Goal: Task Accomplishment & Management: Manage account settings

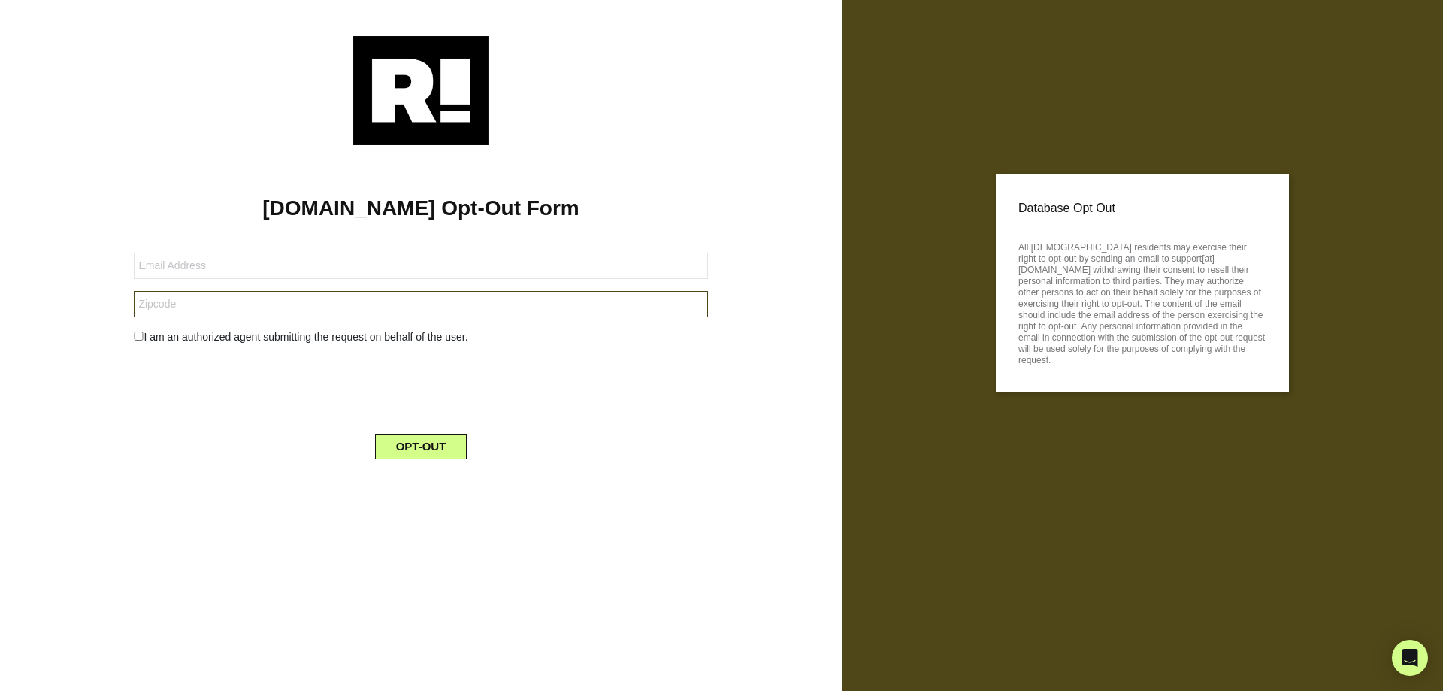
click at [204, 306] on input "text" at bounding box center [421, 304] width 574 height 26
click at [219, 279] on input "text" at bounding box center [421, 266] width 574 height 26
type input "nassifmarc1@gmail.com"
type input "10036"
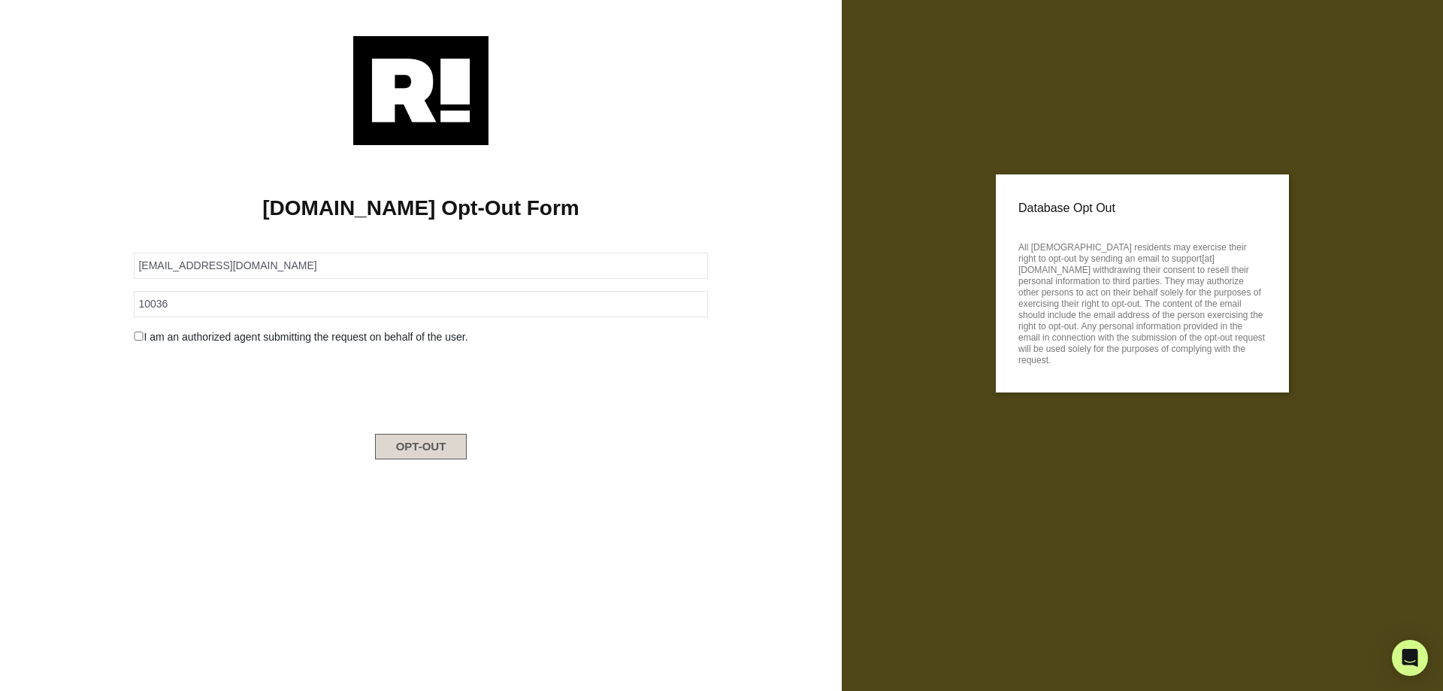
click at [414, 441] on button "OPT-OUT" at bounding box center [421, 447] width 92 height 26
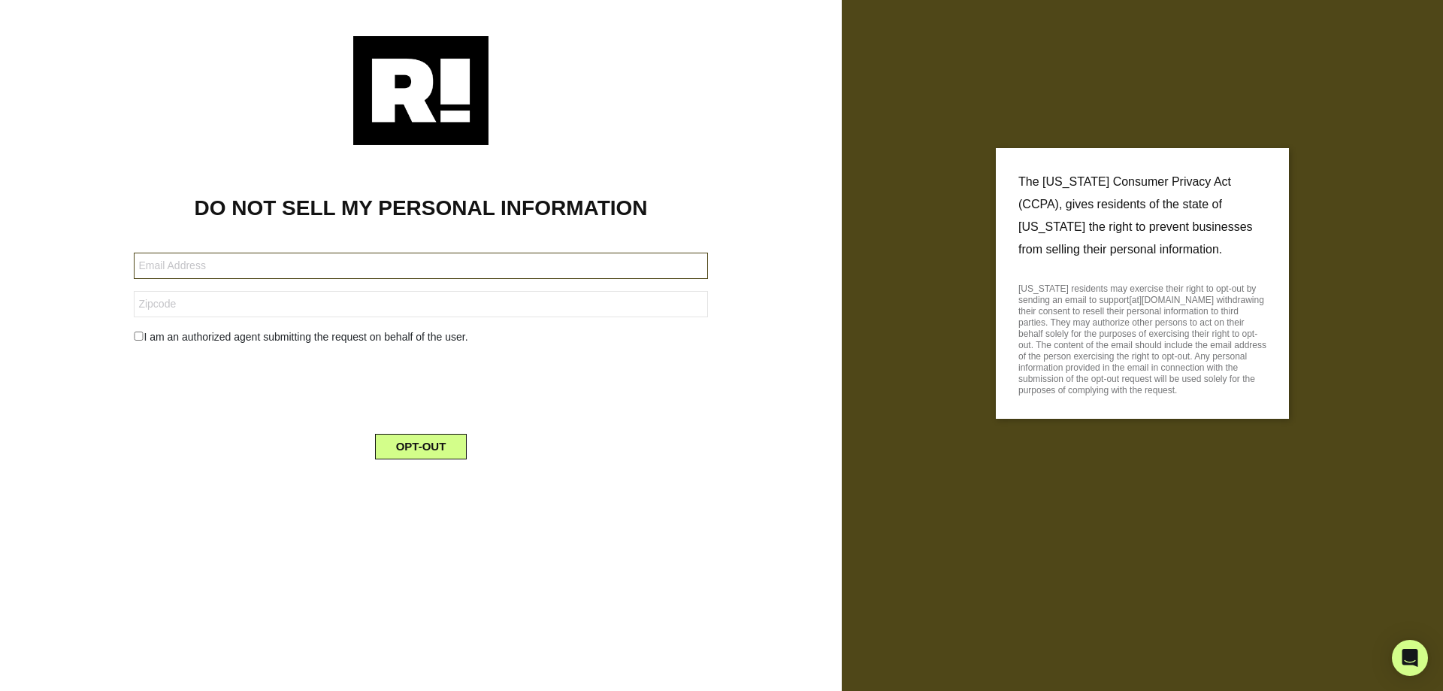
click at [399, 273] on input "text" at bounding box center [421, 266] width 574 height 26
type input "[EMAIL_ADDRESS][DOMAIN_NAME]"
type input "10036"
click at [434, 453] on button "OPT-OUT" at bounding box center [421, 447] width 92 height 26
